Goal: Task Accomplishment & Management: Use online tool/utility

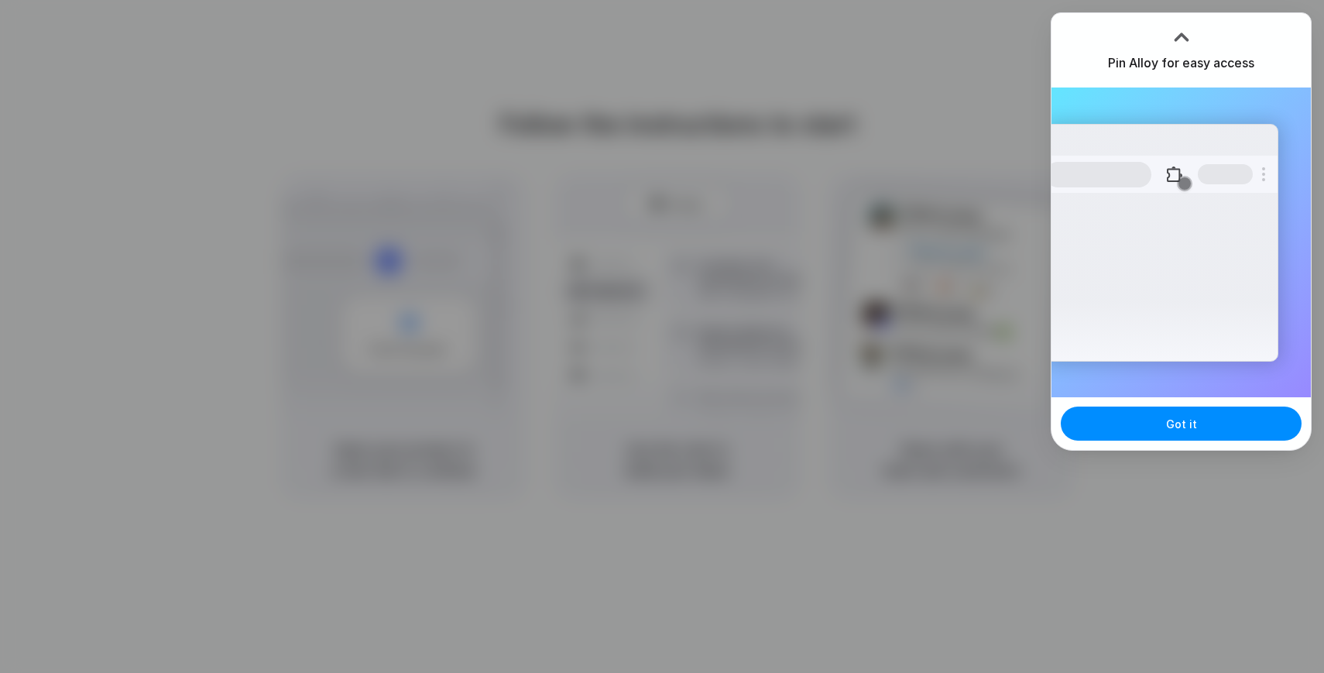
click at [988, 392] on div at bounding box center [662, 336] width 1324 height 673
click at [1134, 416] on button "Got it" at bounding box center [1181, 424] width 241 height 34
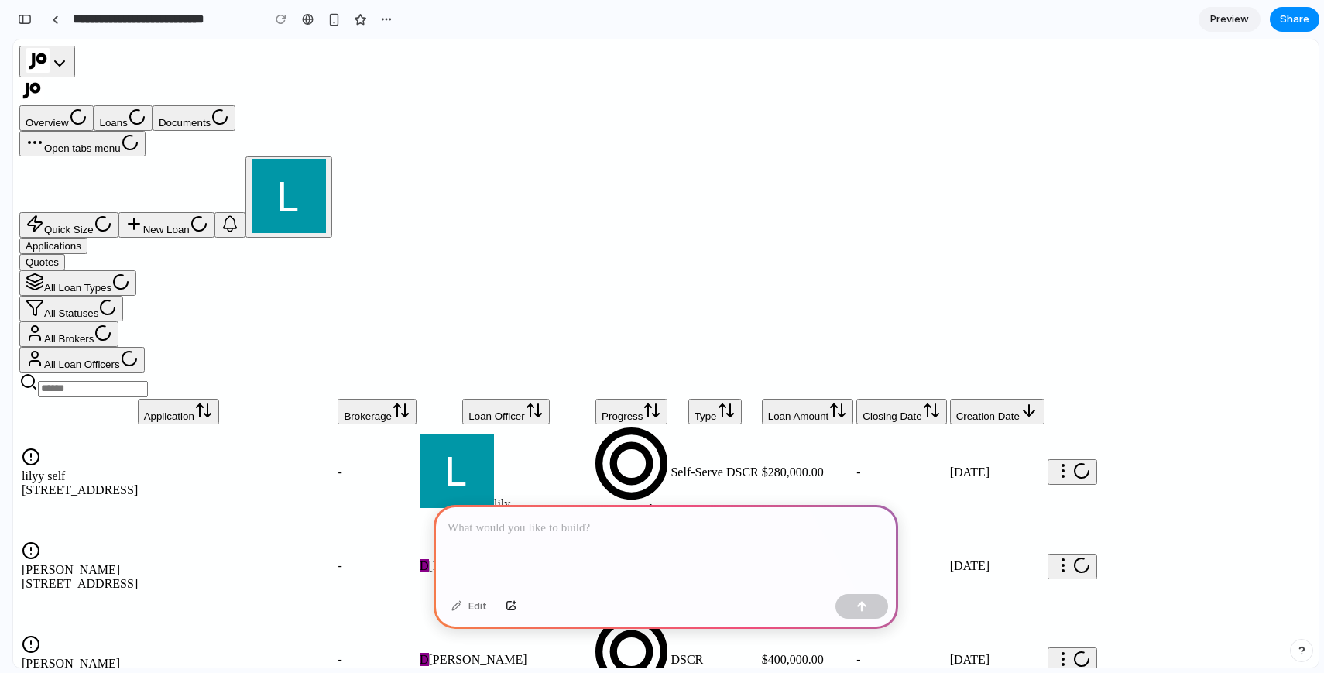
click at [304, 469] on div "lilyy self" at bounding box center [178, 476] width 313 height 14
click at [116, 469] on div "lilyy self" at bounding box center [178, 476] width 313 height 14
click at [124, 577] on div "[STREET_ADDRESS]" at bounding box center [178, 584] width 313 height 14
click at [588, 551] on div at bounding box center [666, 546] width 465 height 83
click at [884, 612] on button "button" at bounding box center [861, 606] width 53 height 25
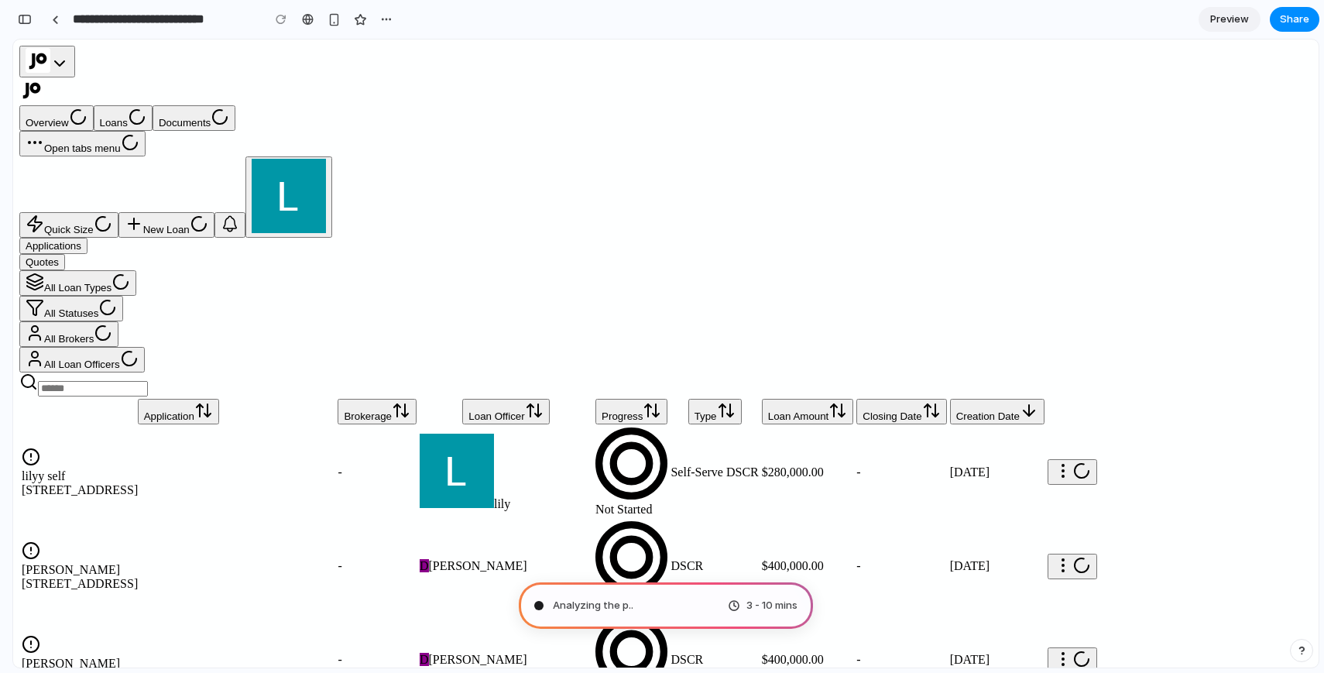
type input "**********"
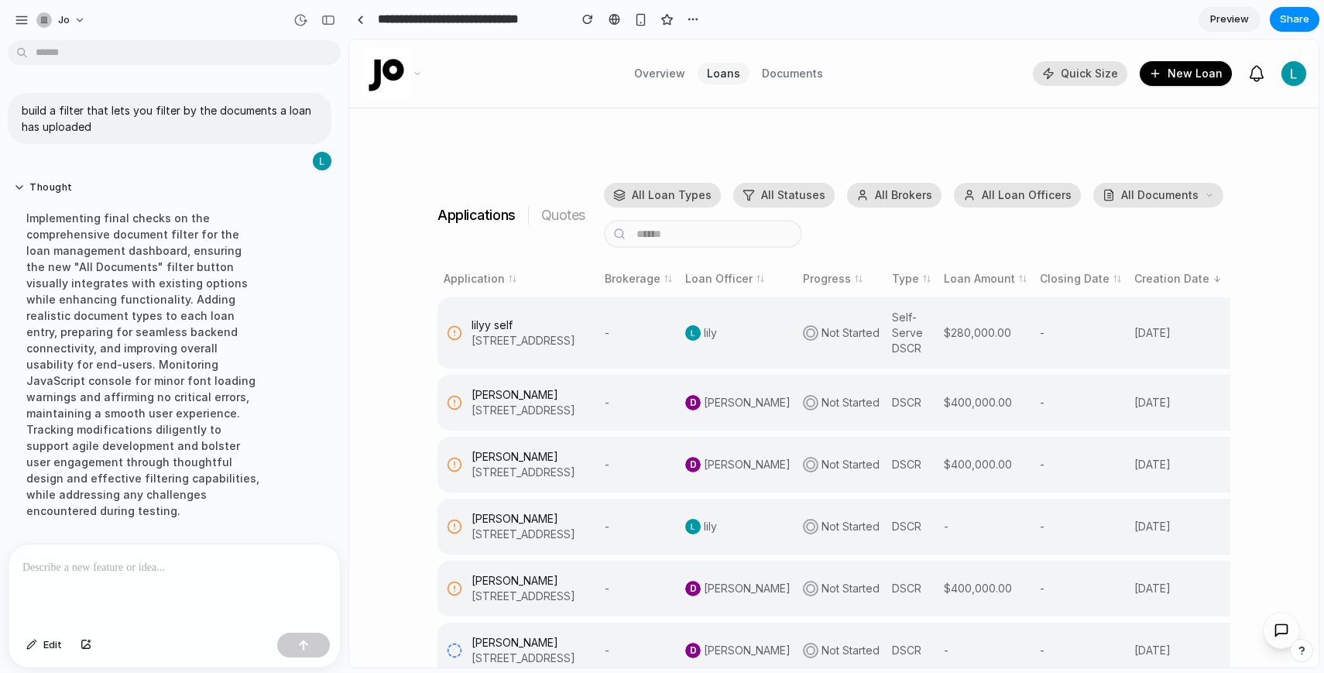
scroll to position [231, 0]
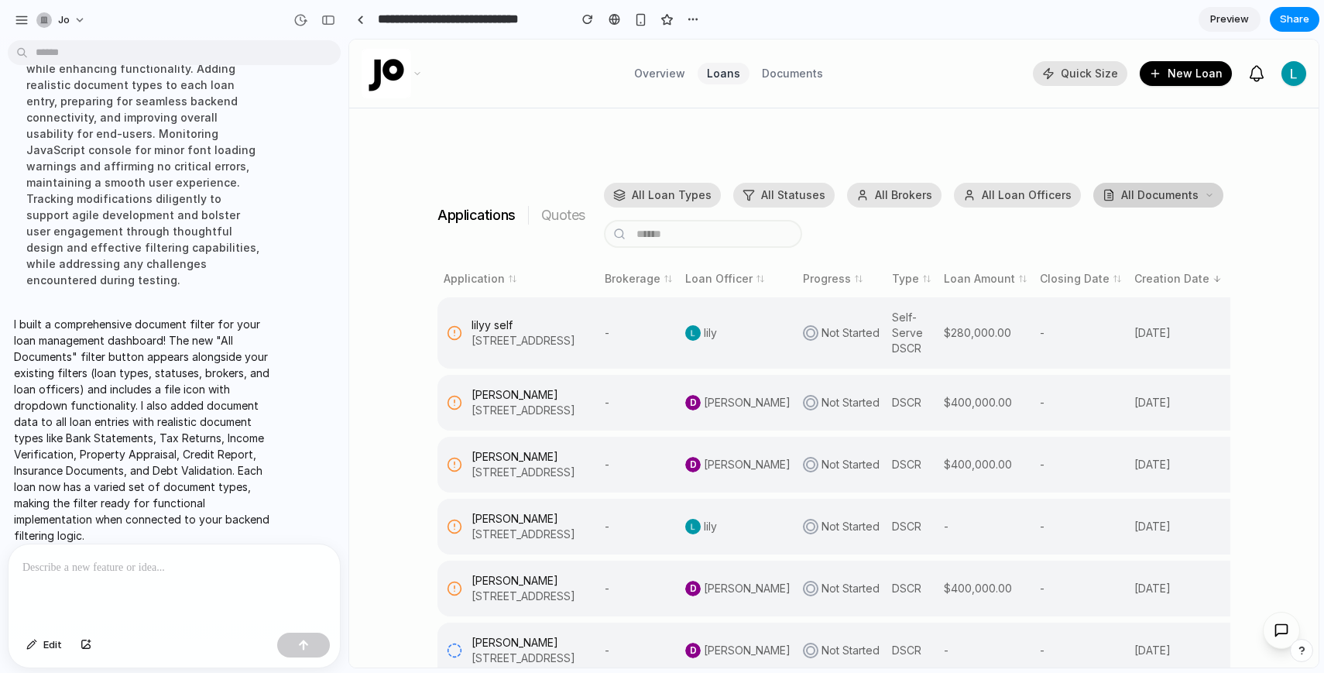
click at [1105, 196] on icon at bounding box center [1109, 195] width 9 height 10
click at [1205, 194] on icon at bounding box center [1209, 194] width 9 height 9
click at [1168, 197] on span "All Documents" at bounding box center [1151, 194] width 96 height 15
click at [1014, 197] on icon at bounding box center [1017, 195] width 12 height 12
click at [1175, 199] on span "All Documents" at bounding box center [1151, 194] width 96 height 15
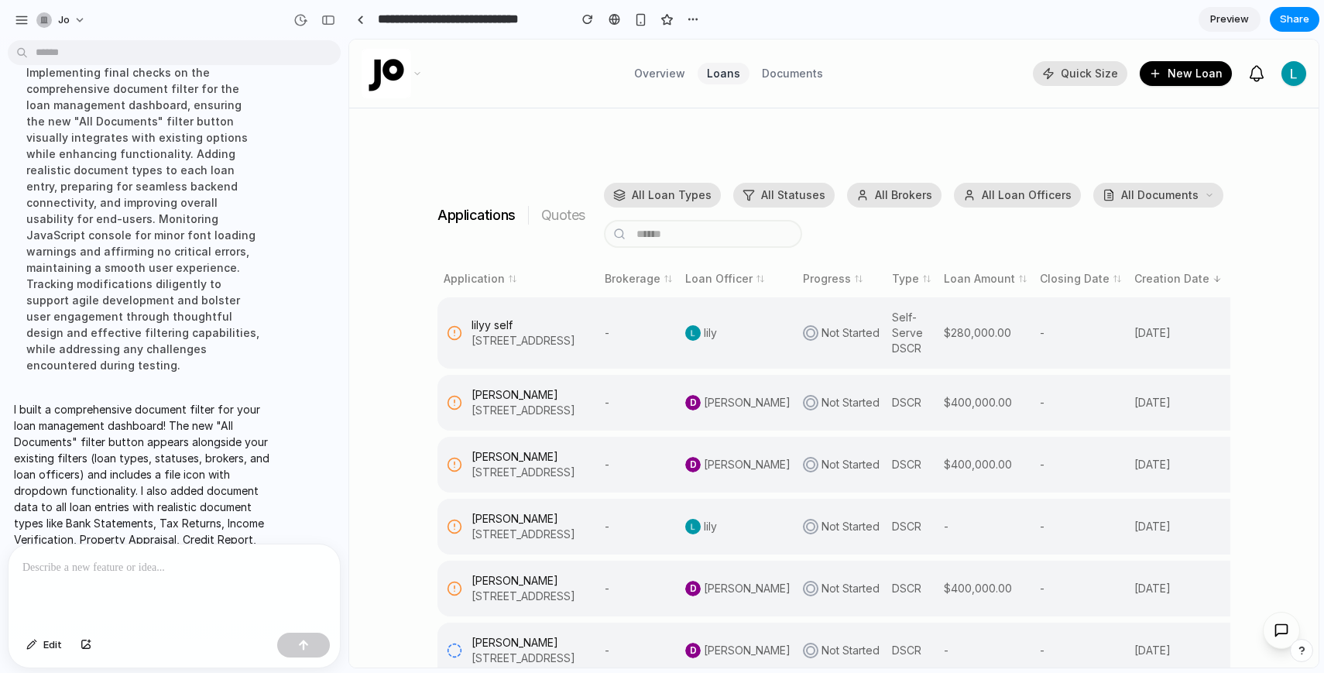
scroll to position [151, 0]
